Goal: Transaction & Acquisition: Purchase product/service

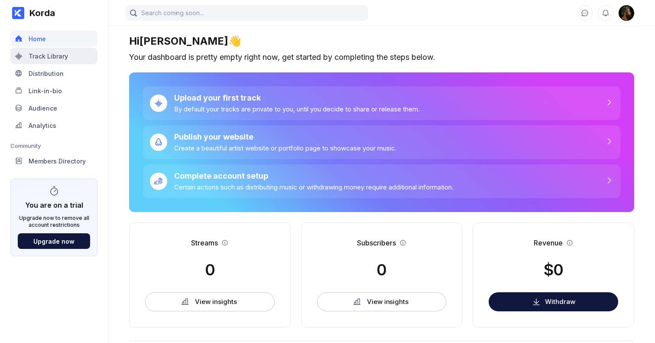
click at [37, 51] on div "Track Library" at bounding box center [53, 56] width 87 height 16
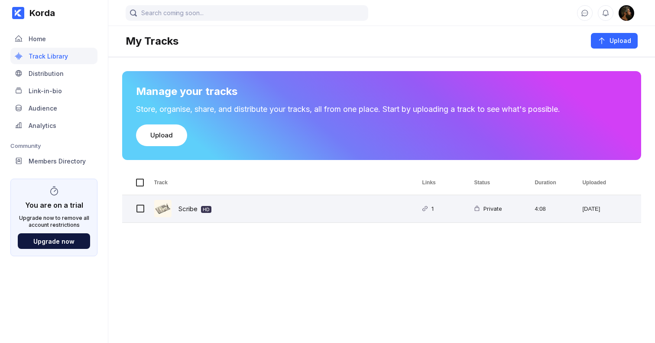
click at [184, 208] on div "Scribe HD" at bounding box center [194, 208] width 33 height 20
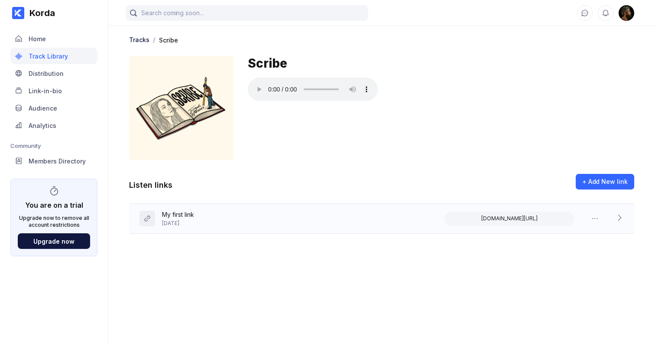
click at [621, 217] on icon at bounding box center [619, 217] width 9 height 9
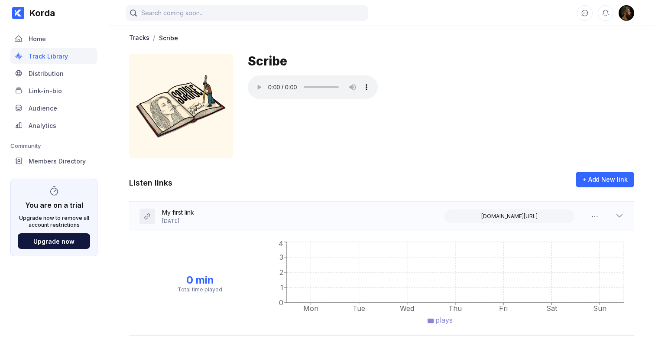
scroll to position [12, 0]
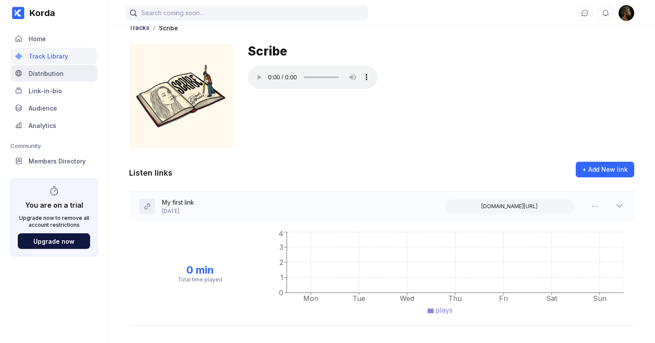
click at [35, 78] on div "Distribution" at bounding box center [53, 73] width 87 height 16
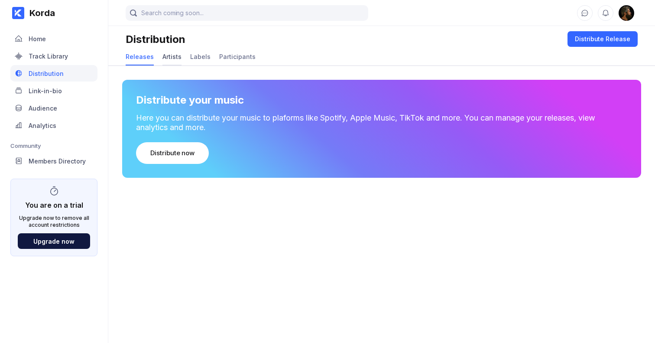
click at [163, 56] on div "Artists" at bounding box center [171, 56] width 19 height 7
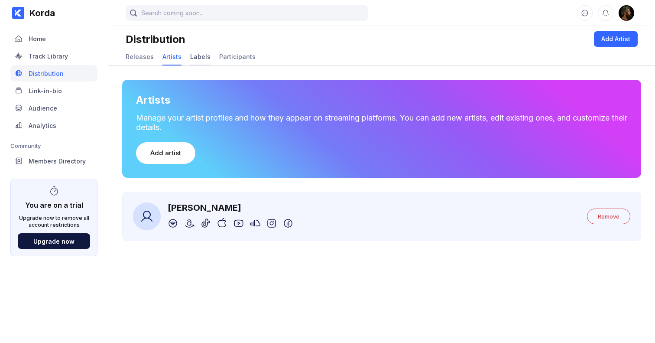
click at [194, 57] on div "Labels" at bounding box center [200, 56] width 20 height 7
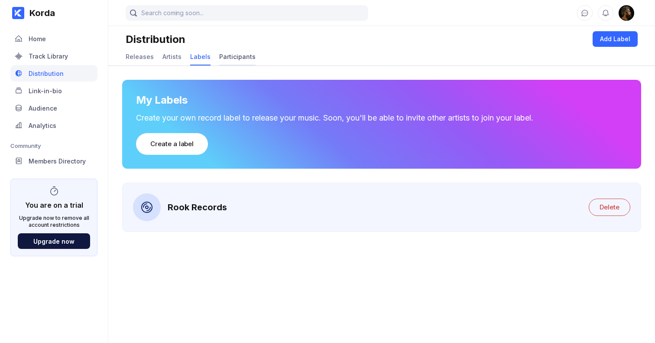
click at [228, 57] on div "Participants" at bounding box center [237, 56] width 36 height 7
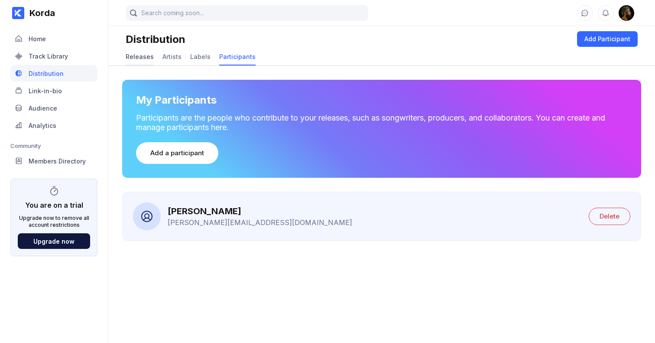
click at [136, 56] on div "Releases" at bounding box center [140, 56] width 28 height 7
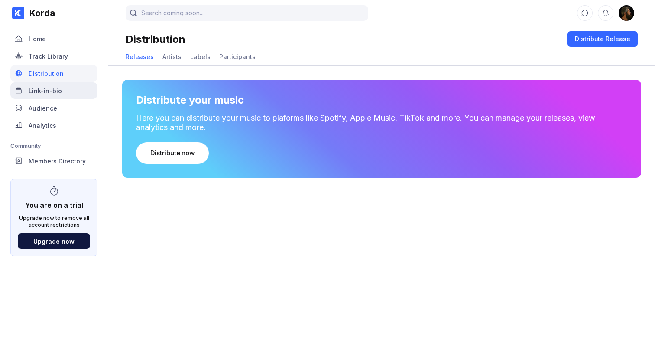
click at [55, 88] on div "Link-in-bio" at bounding box center [45, 90] width 33 height 7
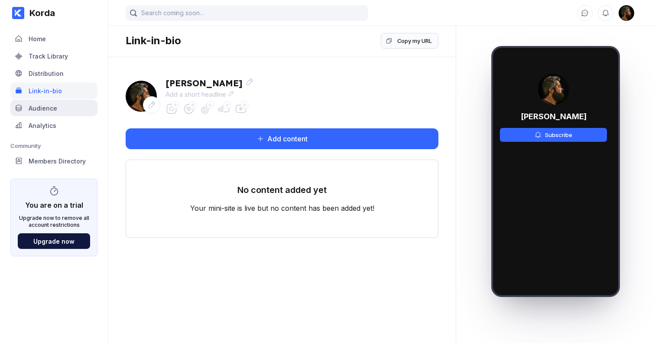
click at [41, 104] on div "Audience" at bounding box center [53, 108] width 87 height 16
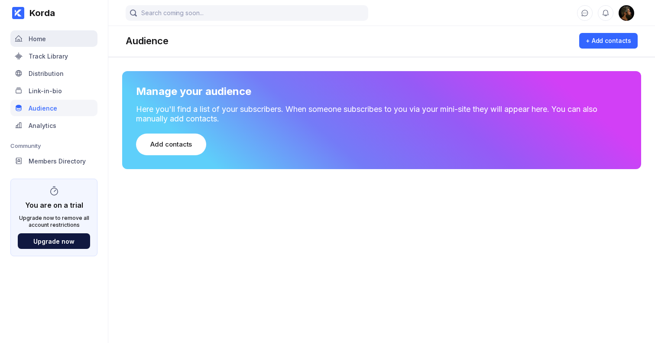
click at [51, 38] on div "Home" at bounding box center [53, 38] width 87 height 16
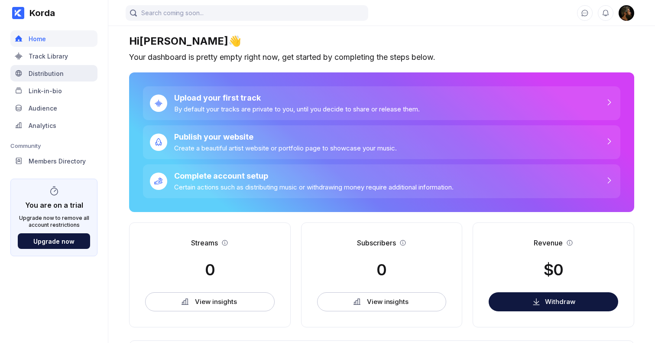
click at [42, 77] on div "Distribution" at bounding box center [53, 73] width 87 height 16
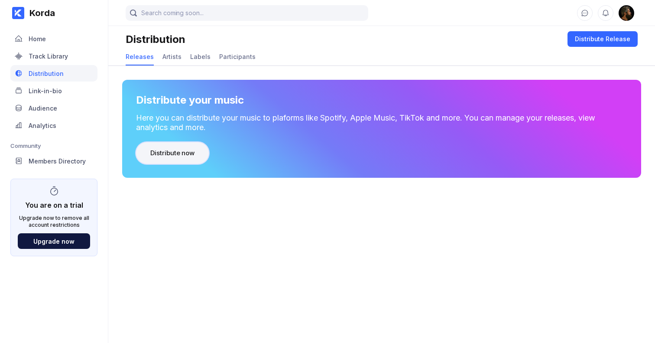
click at [181, 151] on div "Distribute now" at bounding box center [172, 153] width 44 height 9
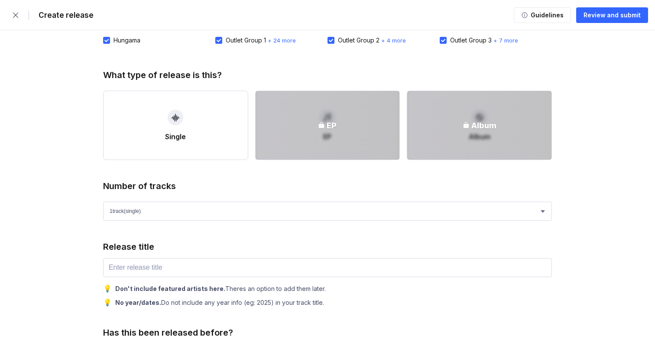
scroll to position [278, 0]
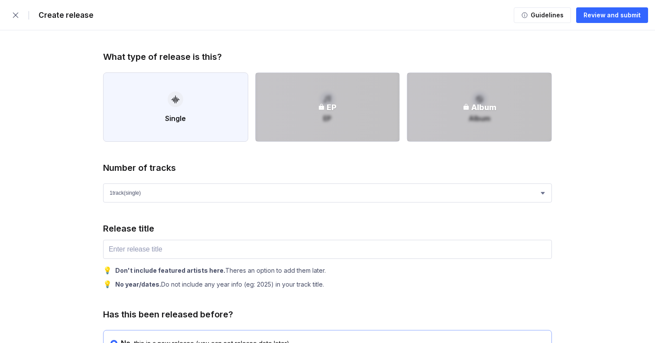
click at [181, 99] on div "button" at bounding box center [176, 99] width 16 height 16
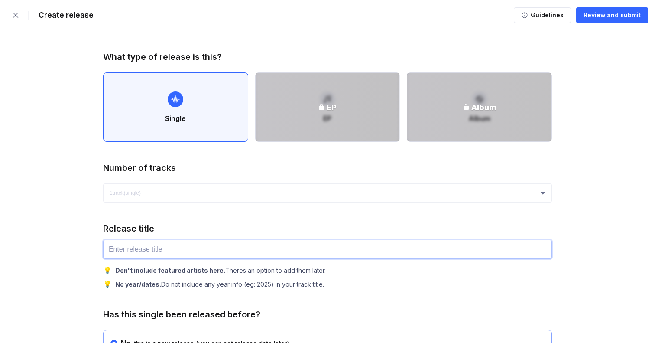
click at [148, 251] on input "text" at bounding box center [327, 248] width 449 height 19
type input "Scribe"
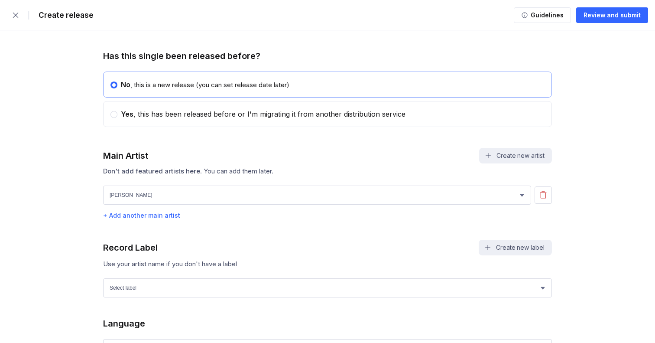
scroll to position [543, 0]
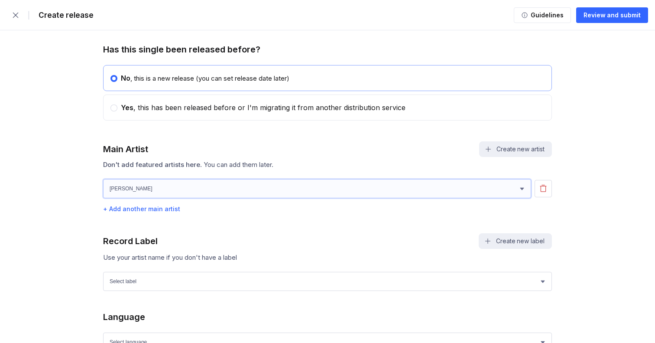
click at [151, 193] on select "[PERSON_NAME] [PERSON_NAME]" at bounding box center [317, 188] width 428 height 19
select select "df0baeab-74d7-4fee-ad82-804881a02f91"
click at [103, 179] on select "[PERSON_NAME] [PERSON_NAME]" at bounding box center [317, 188] width 428 height 19
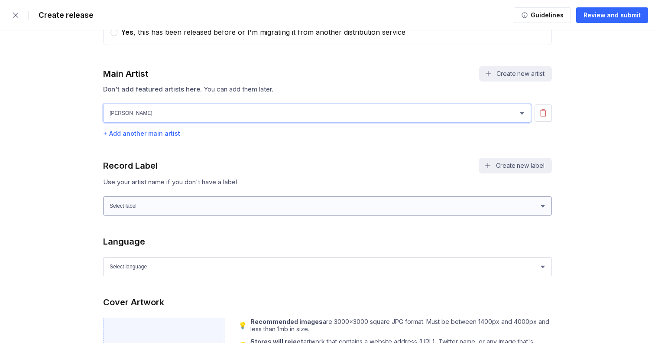
scroll to position [619, 0]
click at [151, 207] on select "Select label Rook Records" at bounding box center [327, 205] width 449 height 19
select select "f490c8e4-77a5-424e-9df0-32ae4e096f09"
click at [103, 196] on select "Select label Rook Records" at bounding box center [327, 205] width 449 height 19
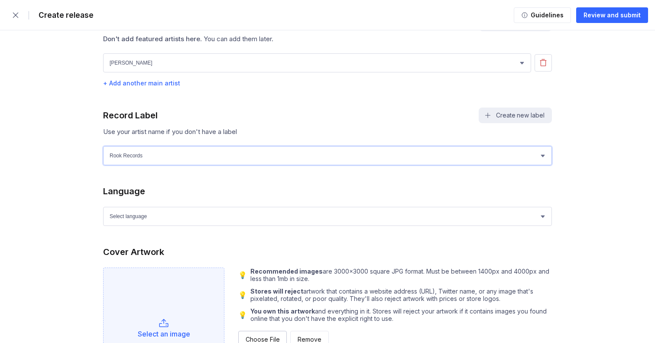
scroll to position [685, 0]
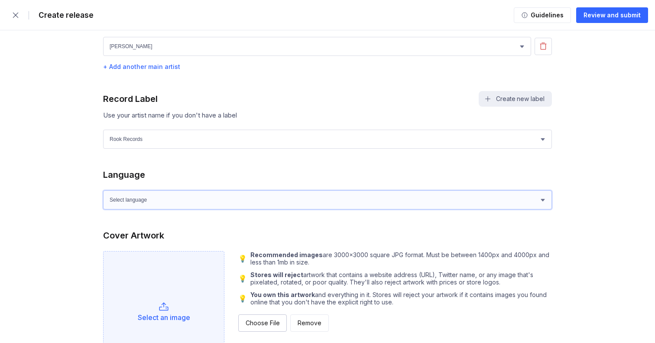
click at [158, 199] on select "Select language Afrikaans Akan Albanian Amharic Arabic Armenian Assamese Azerba…" at bounding box center [327, 199] width 449 height 19
select select "en"
click at [103, 190] on select "Select language Afrikaans Akan Albanian Amharic Arabic Armenian Assamese Azerba…" at bounding box center [327, 199] width 449 height 19
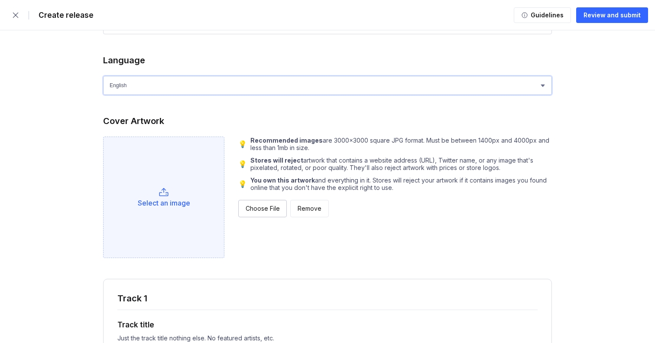
scroll to position [805, 0]
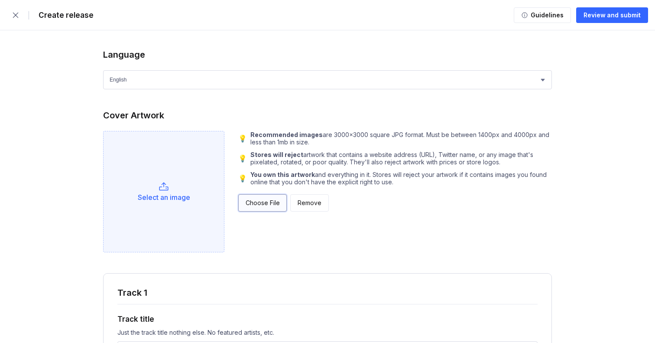
click at [260, 204] on div "Choose File" at bounding box center [263, 202] width 34 height 9
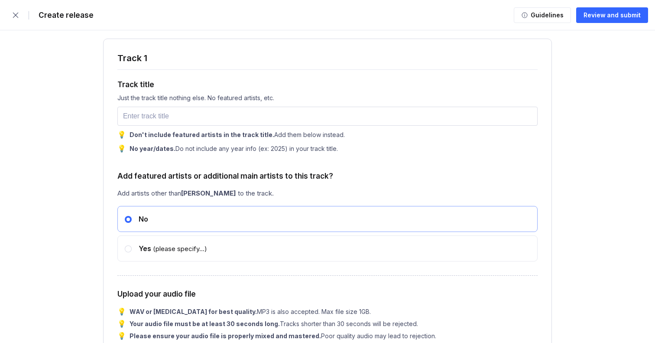
scroll to position [1051, 0]
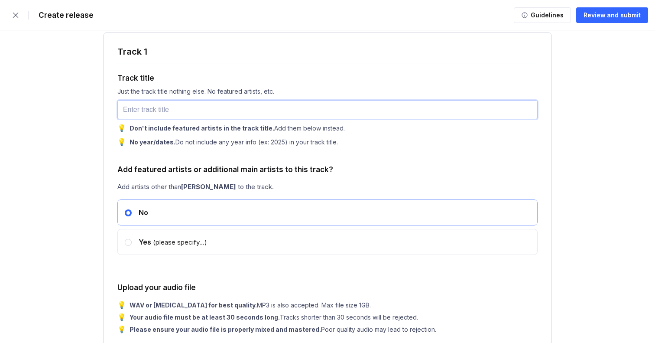
click at [162, 111] on input "text" at bounding box center [327, 109] width 420 height 19
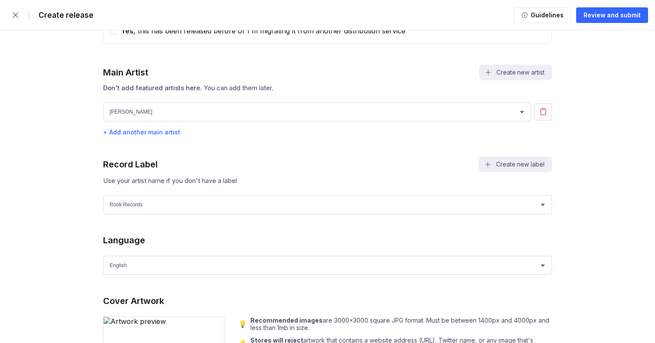
scroll to position [623, 0]
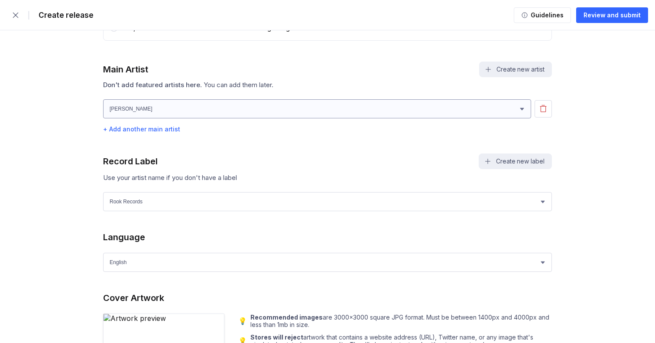
type input "Scribe"
click at [512, 106] on select "[PERSON_NAME] [PERSON_NAME]" at bounding box center [317, 108] width 428 height 19
click at [103, 100] on select "[PERSON_NAME] [PERSON_NAME]" at bounding box center [317, 108] width 428 height 19
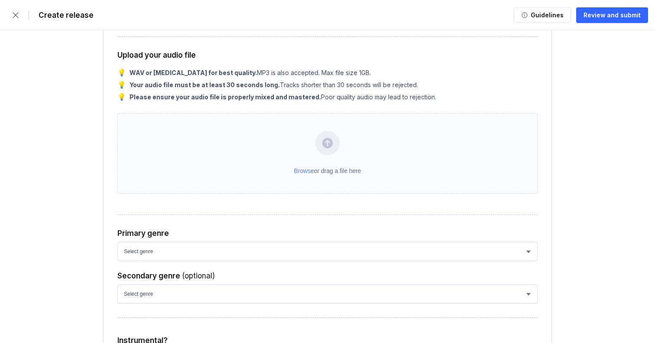
scroll to position [1279, 0]
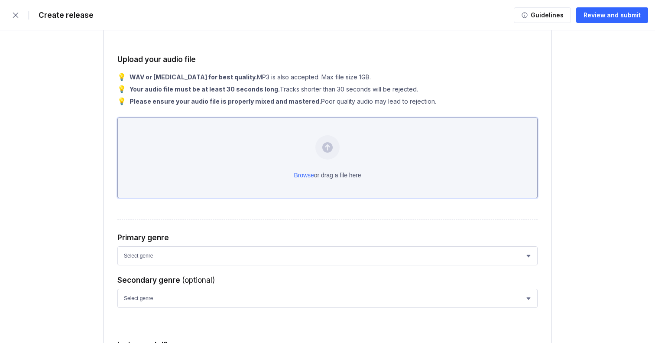
click at [308, 178] on div "Browse or drag a file here" at bounding box center [327, 157] width 420 height 81
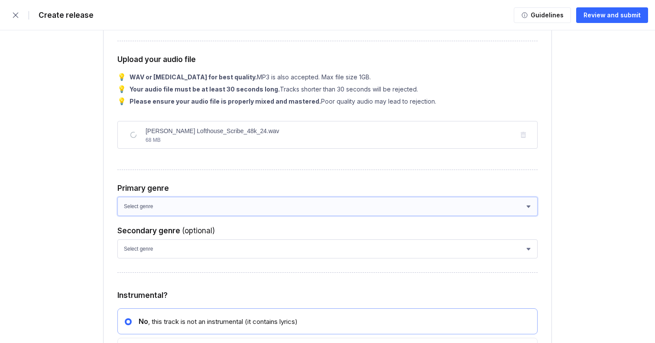
click at [286, 205] on select "Select genre African Afro-Beat Afro-Pop Afro-Soul Alternative Alternative Rock …" at bounding box center [327, 206] width 420 height 19
select select "026b5d5f-c282-47e4-b217-59f359b71c74"
click at [117, 200] on select "Select genre African Afro-Beat Afro-Pop Afro-Soul Alternative Alternative Rock …" at bounding box center [327, 206] width 420 height 19
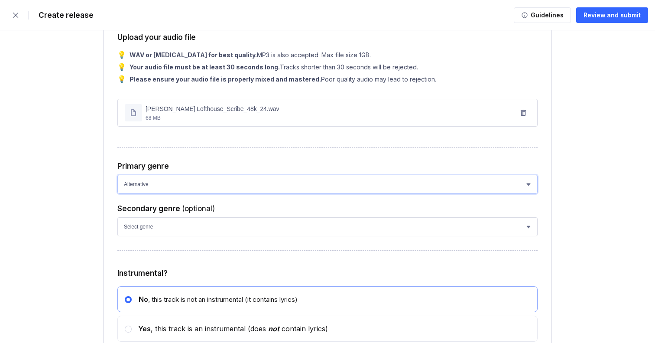
scroll to position [1306, 0]
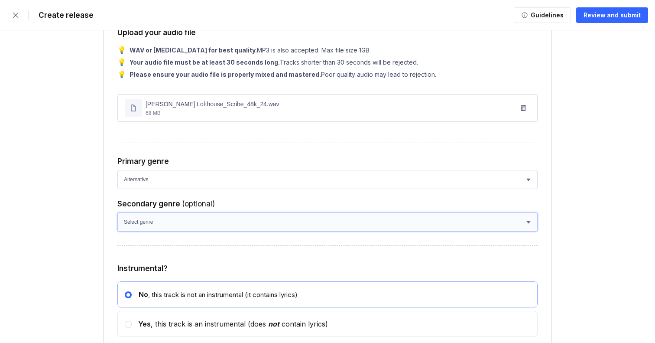
click at [180, 227] on select "Select genre African Afro-Beat Afro-Pop Afro-Soul Alternative Rock Alternativo …" at bounding box center [327, 221] width 420 height 19
select select "e4434e49-2959-4f34-841c-8cf3883d4881"
click at [117, 216] on select "Select genre African Afro-Beat Afro-Pop Afro-Soul Alternative Rock Alternativo …" at bounding box center [327, 221] width 420 height 19
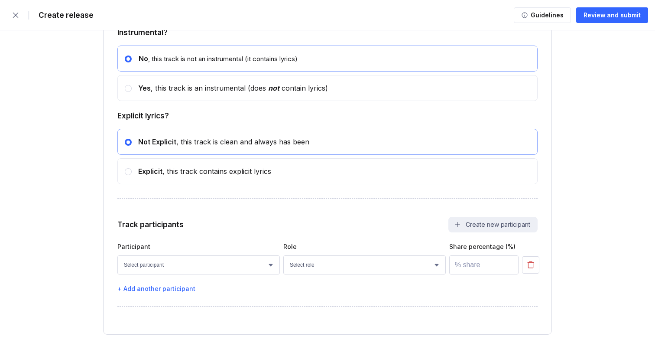
scroll to position [1579, 0]
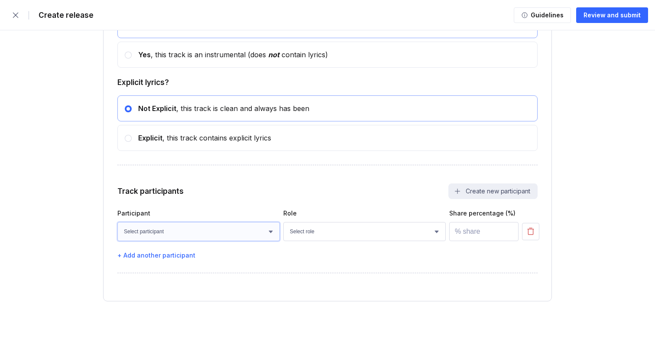
click at [271, 232] on select "Select participant [PERSON_NAME]" at bounding box center [198, 231] width 162 height 19
select select "910f297d-ee10-44a4-b269-a02785a46590"
click at [117, 222] on select "Select participant [PERSON_NAME]" at bounding box center [198, 231] width 162 height 19
click at [343, 234] on select "Select role Actor A&R Arranger Artwork Author (Lyrics) Bass Choir Composer (Mus…" at bounding box center [364, 231] width 162 height 19
select select "4d21c6a8-5543-4299-8c01-91fff1f274ce"
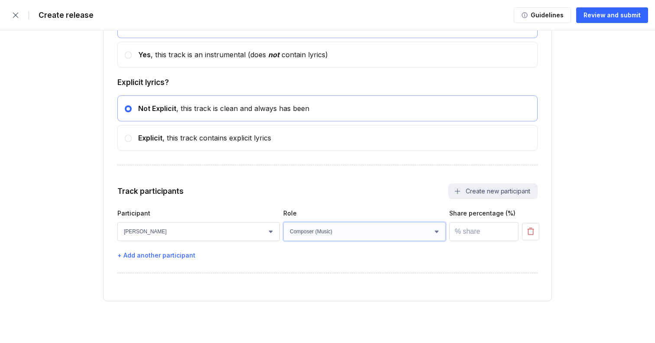
click at [283, 222] on select "Select role Actor A&R Arranger Artwork Author (Lyrics) Bass Choir Composer (Mus…" at bounding box center [364, 231] width 162 height 19
click at [471, 232] on input "number" at bounding box center [483, 231] width 69 height 19
type input "100"
click at [153, 257] on div "+ Add another participant" at bounding box center [327, 254] width 420 height 7
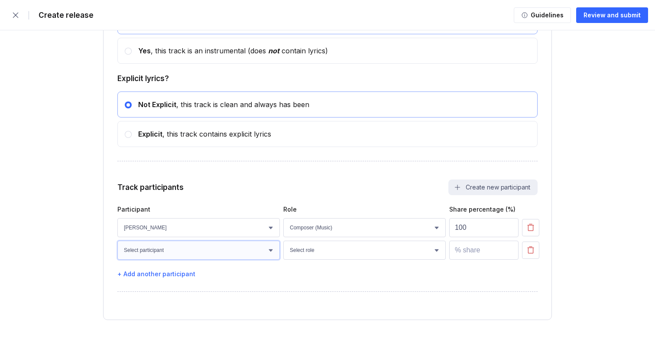
click at [159, 252] on select "Select participant [PERSON_NAME]" at bounding box center [198, 249] width 162 height 19
click at [496, 190] on button "Create new participant" at bounding box center [492, 187] width 89 height 16
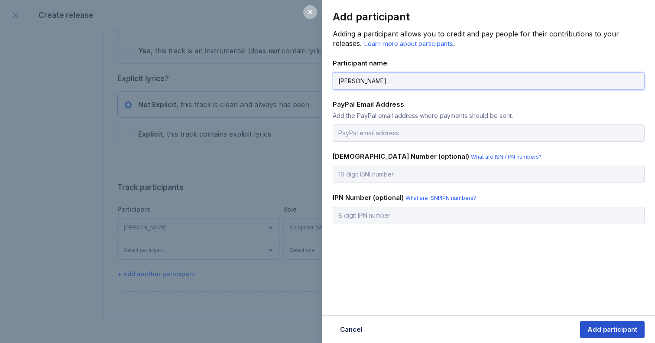
type input "[PERSON_NAME]"
click at [606, 327] on div "Add participant" at bounding box center [612, 329] width 50 height 9
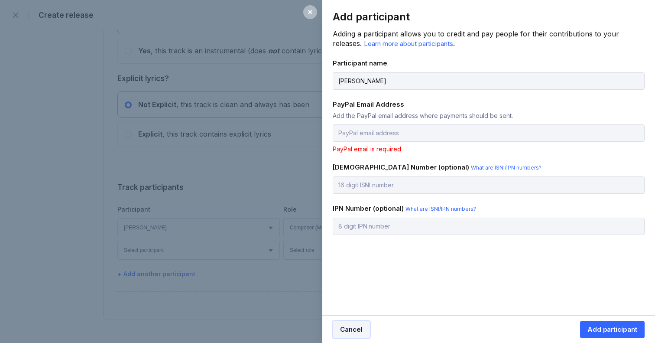
click at [350, 332] on div "Cancel" at bounding box center [351, 329] width 23 height 9
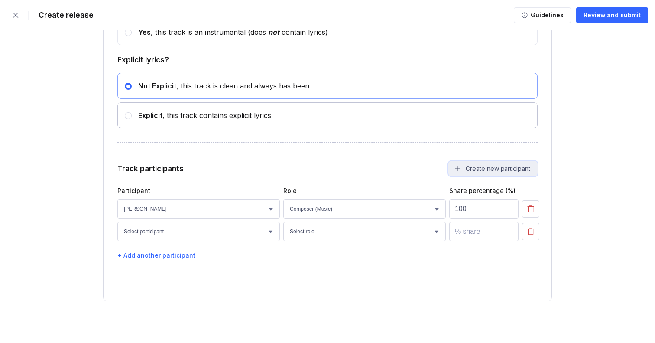
scroll to position [1601, 0]
click at [530, 232] on icon "button" at bounding box center [530, 231] width 9 height 9
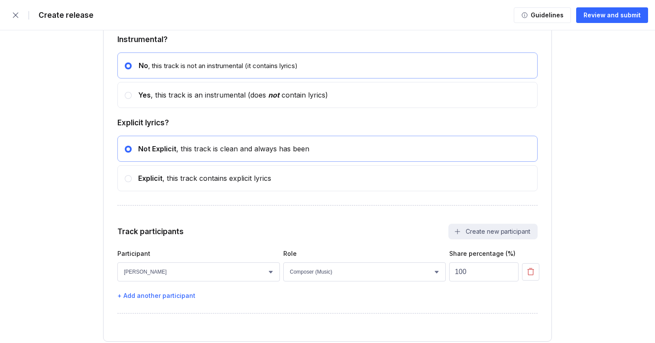
scroll to position [1579, 0]
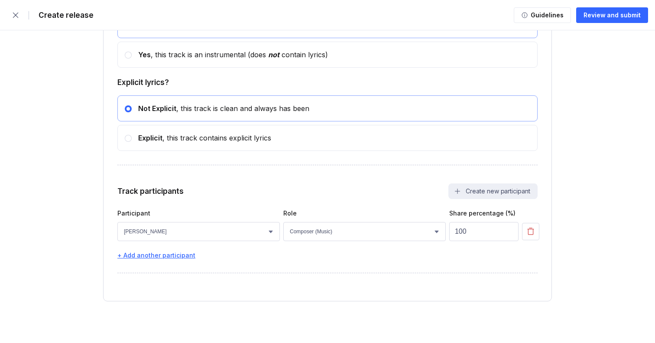
click at [163, 255] on div "+ Add another participant" at bounding box center [327, 254] width 420 height 7
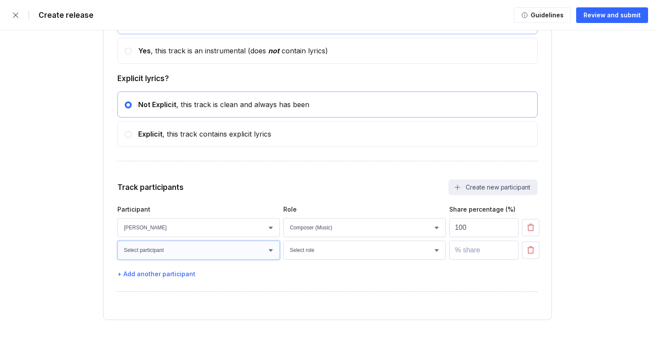
click at [210, 253] on select "Select participant [PERSON_NAME]" at bounding box center [198, 249] width 162 height 19
select select "910f297d-ee10-44a4-b269-a02785a46590"
click at [117, 244] on select "Select participant [PERSON_NAME]" at bounding box center [198, 249] width 162 height 19
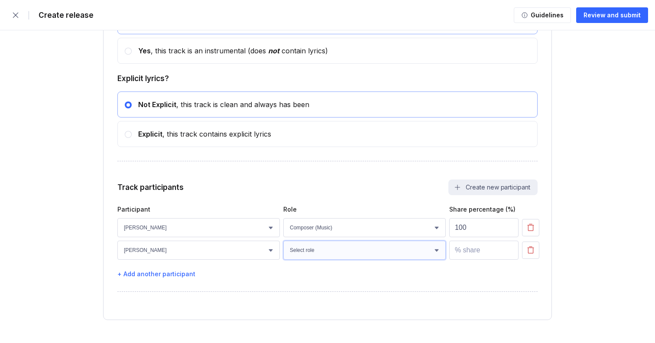
click at [324, 252] on select "Select role Actor A&R Arranger Artwork Author (Lyrics) Bass Choir Composer (Mus…" at bounding box center [364, 249] width 162 height 19
select select "14f91b42-eebd-4cfd-af6e-abd8163df1f4"
click at [283, 244] on select "Select role Actor A&R Arranger Artwork Author (Lyrics) Bass Choir Composer (Mus…" at bounding box center [364, 249] width 162 height 19
click at [455, 255] on input "number" at bounding box center [483, 249] width 69 height 19
type input "50"
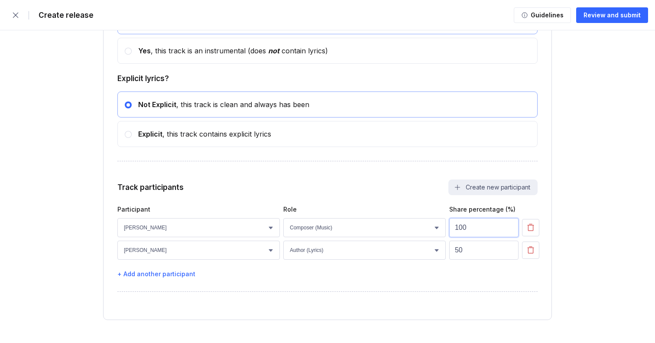
click at [490, 230] on input "100" at bounding box center [483, 227] width 69 height 19
type input "1"
type input "51"
click at [396, 189] on div "Track participants Create new participant" at bounding box center [327, 188] width 420 height 16
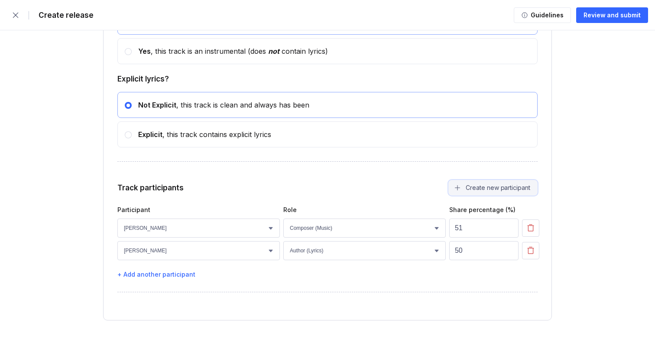
click at [507, 194] on button "Create new participant" at bounding box center [492, 188] width 89 height 16
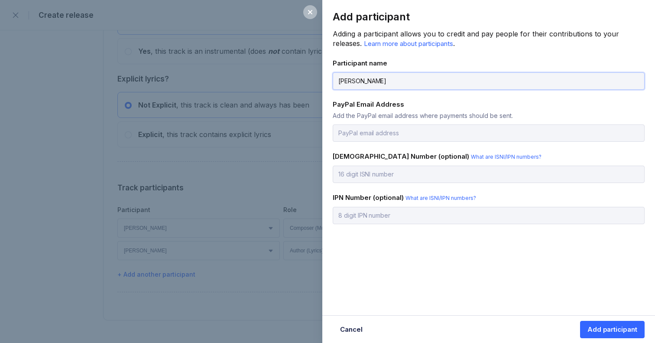
type input "[PERSON_NAME]"
click at [375, 136] on input "email" at bounding box center [489, 132] width 312 height 17
drag, startPoint x: 499, startPoint y: 266, endPoint x: 505, endPoint y: 238, distance: 28.7
click at [499, 266] on div "Add participant Adding a participant allows you to credit and pay people for th…" at bounding box center [488, 171] width 333 height 343
click at [341, 133] on input "n/A" at bounding box center [489, 132] width 312 height 17
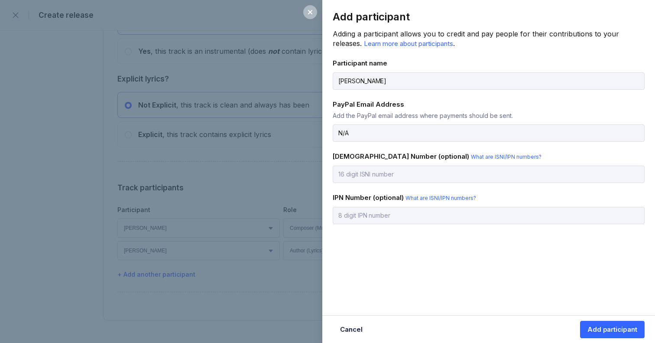
click at [547, 278] on div "Add participant Adding a participant allows you to credit and pay people for th…" at bounding box center [488, 171] width 333 height 343
click at [618, 326] on div "Add participant" at bounding box center [612, 329] width 50 height 9
click at [350, 133] on input "N/A" at bounding box center [489, 132] width 312 height 17
click at [336, 130] on input "N/A" at bounding box center [489, 132] width 312 height 17
click at [333, 133] on input "@N/A" at bounding box center [489, 132] width 312 height 17
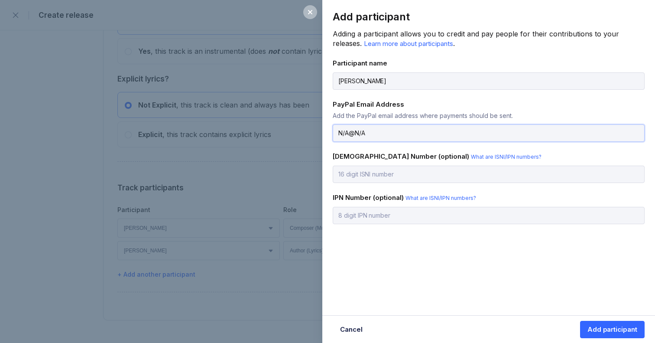
click at [372, 132] on input "N/A@N/A" at bounding box center [489, 132] width 312 height 17
type input "[EMAIL_ADDRESS][DOMAIN_NAME]"
click at [608, 325] on div "Add participant" at bounding box center [612, 329] width 50 height 9
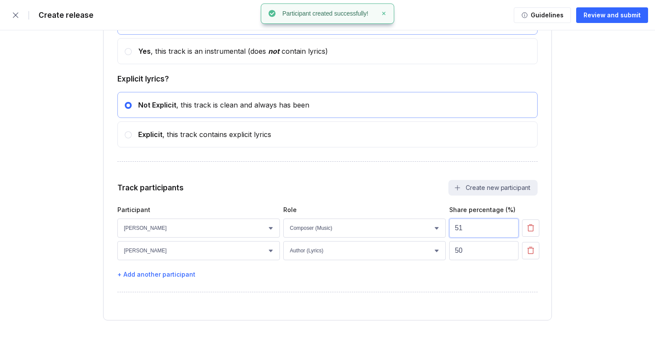
click at [477, 235] on input "51" at bounding box center [483, 227] width 69 height 19
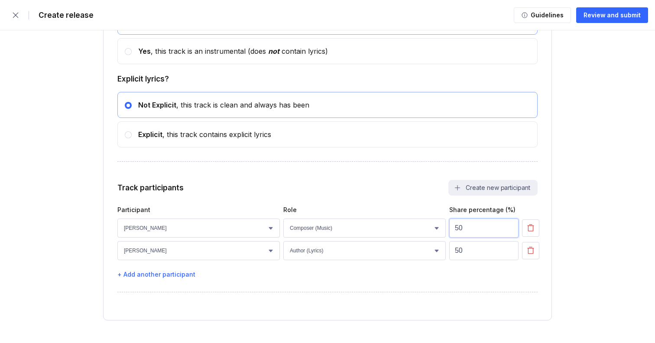
type input "50"
drag, startPoint x: 588, startPoint y: 187, endPoint x: 194, endPoint y: 252, distance: 398.9
click at [146, 275] on div "+ Add another participant" at bounding box center [327, 273] width 420 height 7
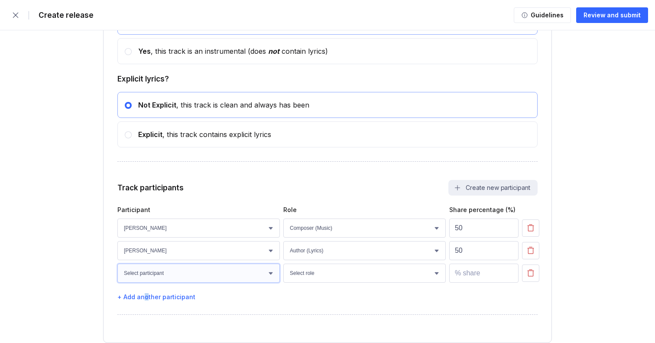
click at [158, 279] on select "Select participant [PERSON_NAME] [PERSON_NAME]" at bounding box center [198, 272] width 162 height 19
select select "7f10480f-4d2f-401e-8293-66ce9440a320"
click at [117, 267] on select "Select participant [PERSON_NAME] [PERSON_NAME]" at bounding box center [198, 272] width 162 height 19
click at [351, 275] on select "Select role Actor A&R Arranger Artwork Author (Lyrics) Bass Choir Composer (Mus…" at bounding box center [364, 272] width 162 height 19
select select "f48e34f6-098a-4ef6-b5a5-cdfddbd8ffaf"
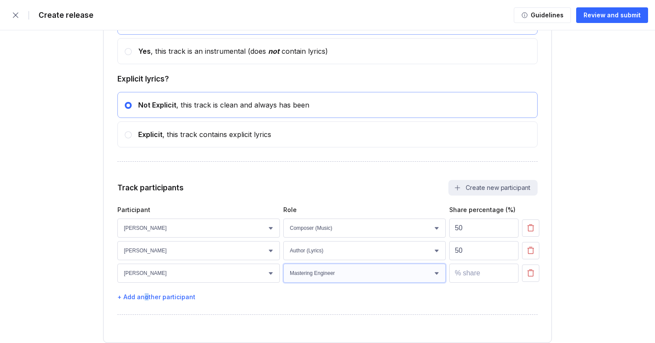
click at [283, 267] on select "Select role Actor A&R Arranger Artwork Author (Lyrics) Bass Choir Composer (Mus…" at bounding box center [364, 272] width 162 height 19
click at [466, 278] on input "number" at bounding box center [483, 272] width 69 height 19
type input "0"
click at [166, 297] on div "+ Add another participant" at bounding box center [327, 296] width 420 height 7
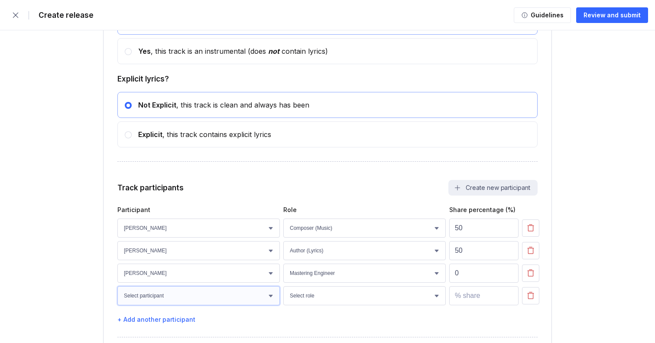
click at [152, 301] on select "Select participant [PERSON_NAME] [PERSON_NAME]" at bounding box center [198, 295] width 162 height 19
click at [512, 190] on button "Create new participant" at bounding box center [492, 188] width 89 height 16
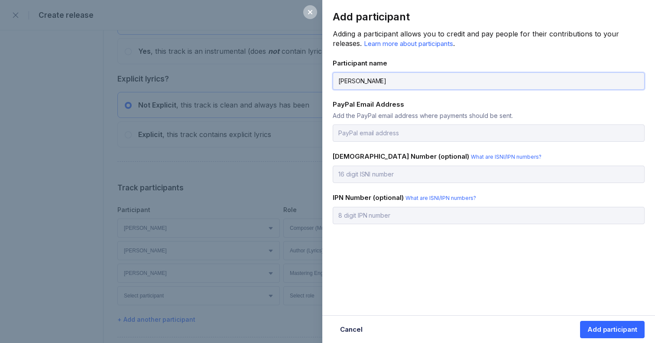
type input "[PERSON_NAME]"
click at [368, 141] on div "Add participant Adding a participant allows you to credit and pay people for th…" at bounding box center [488, 129] width 333 height 259
click at [362, 133] on input "email" at bounding box center [489, 132] width 312 height 17
type input "[PERSON_NAME][EMAIL_ADDRESS][DOMAIN_NAME]"
drag, startPoint x: 383, startPoint y: 131, endPoint x: 403, endPoint y: 136, distance: 20.6
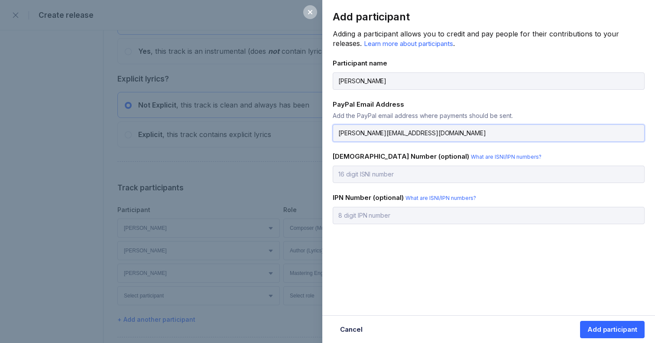
click at [403, 136] on input "[PERSON_NAME][EMAIL_ADDRESS][DOMAIN_NAME]" at bounding box center [489, 132] width 312 height 17
drag, startPoint x: 337, startPoint y: 131, endPoint x: 324, endPoint y: 131, distance: 12.6
click at [324, 131] on div "Add participant Adding a participant allows you to credit and pay people for th…" at bounding box center [488, 129] width 333 height 259
